Goal: Check status: Check status

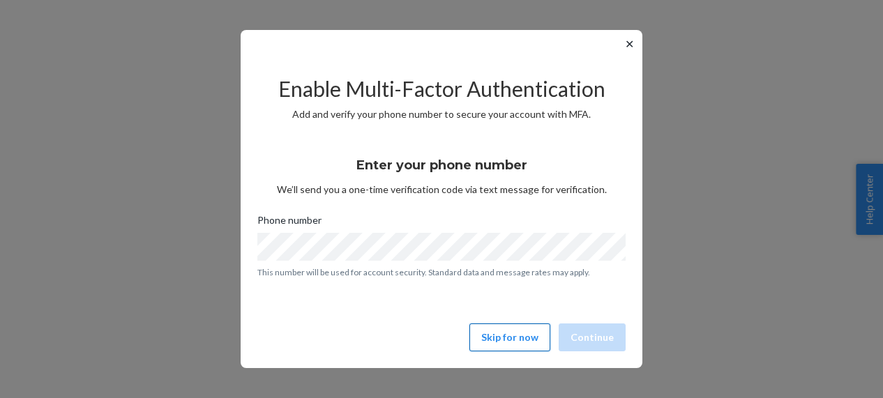
click at [496, 327] on button "Skip for now" at bounding box center [509, 337] width 81 height 28
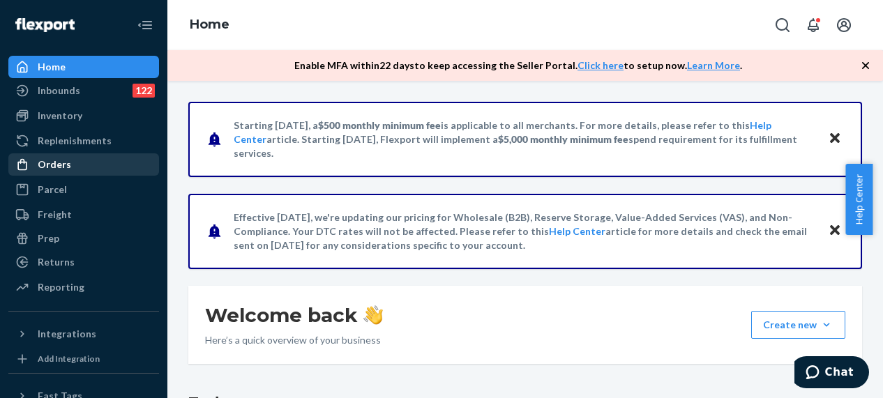
drag, startPoint x: 56, startPoint y: 165, endPoint x: 63, endPoint y: 165, distance: 7.0
click at [56, 165] on div "Orders" at bounding box center [54, 165] width 33 height 14
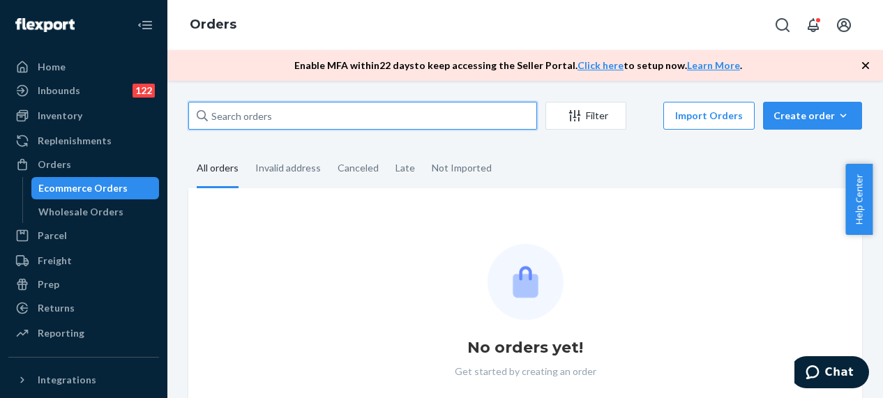
click at [312, 116] on input "text" at bounding box center [362, 116] width 349 height 28
paste input "DK3965110"
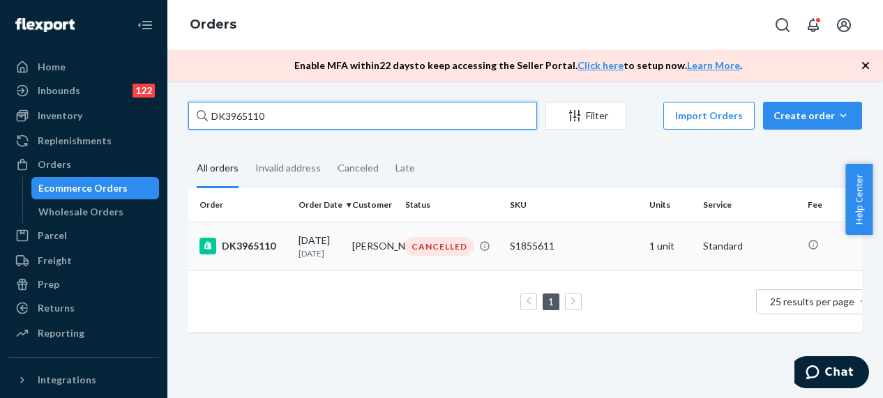
type input "DK3965110"
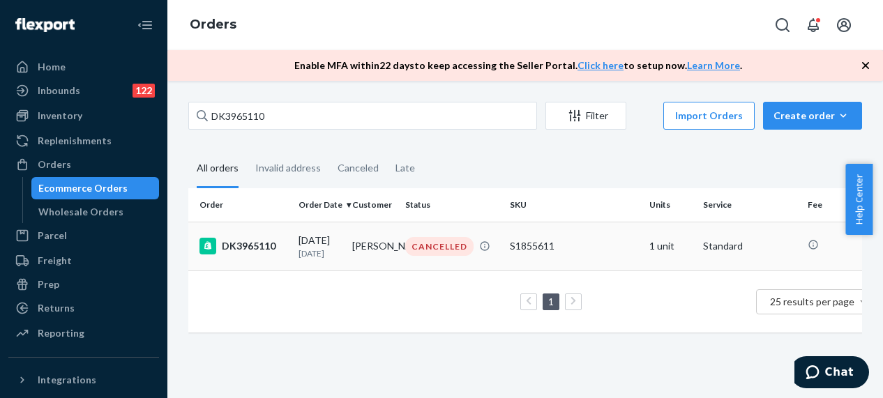
click at [280, 246] on div "DK3965110" at bounding box center [243, 246] width 88 height 17
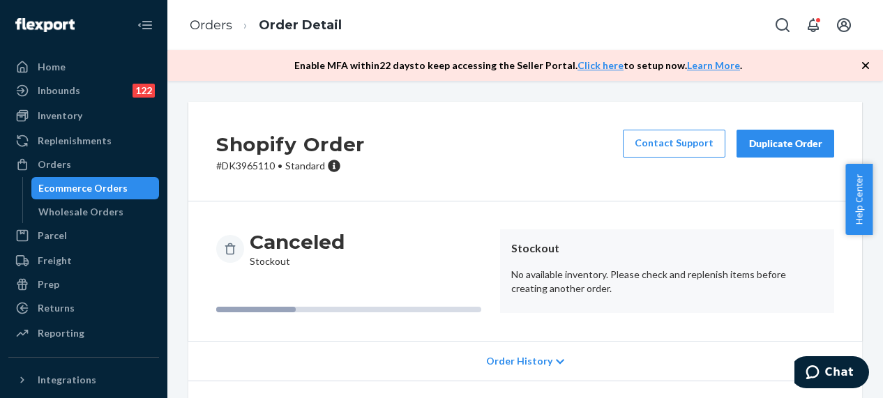
scroll to position [232, 0]
